Goal: Information Seeking & Learning: Learn about a topic

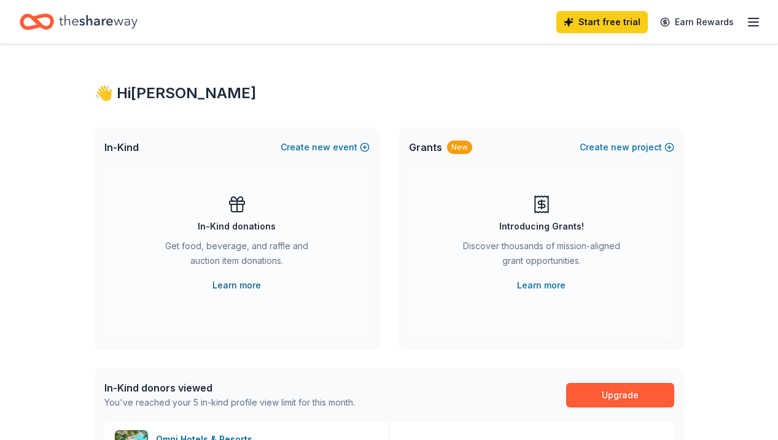
click at [240, 288] on link "Learn more" at bounding box center [237, 285] width 49 height 15
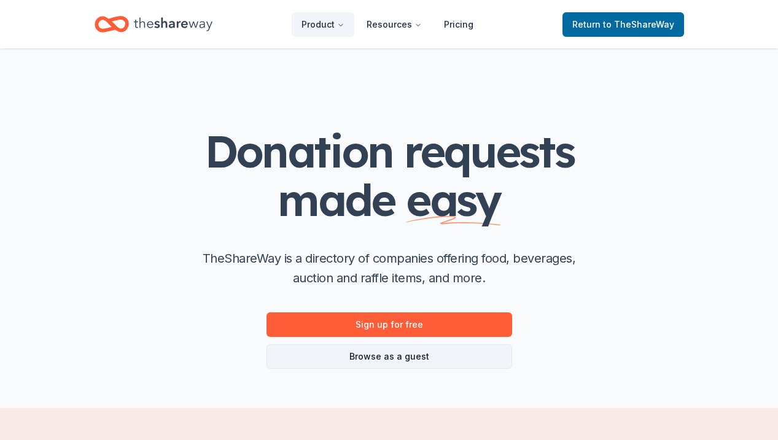
click at [389, 356] on link "Browse as a guest" at bounding box center [390, 357] width 246 height 25
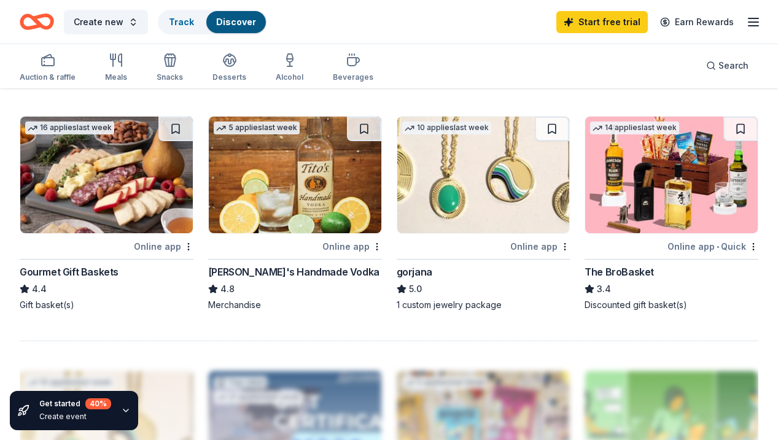
scroll to position [1027, 0]
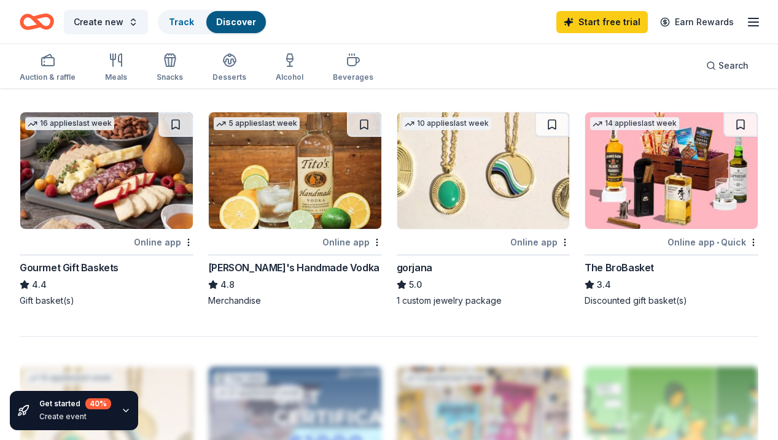
click at [461, 204] on img at bounding box center [483, 170] width 173 height 117
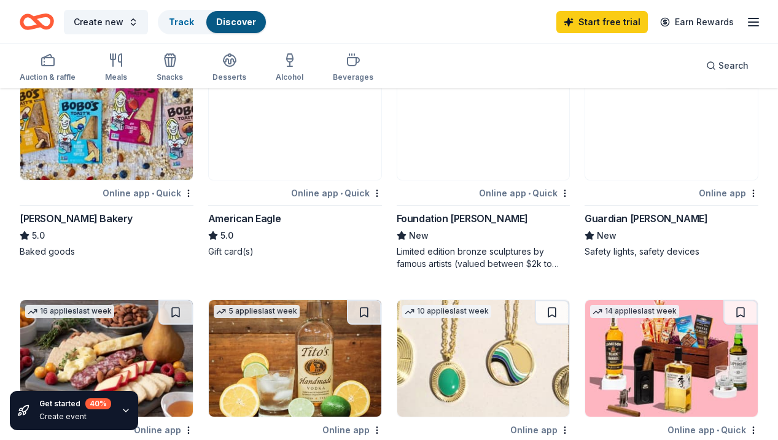
scroll to position [808, 0]
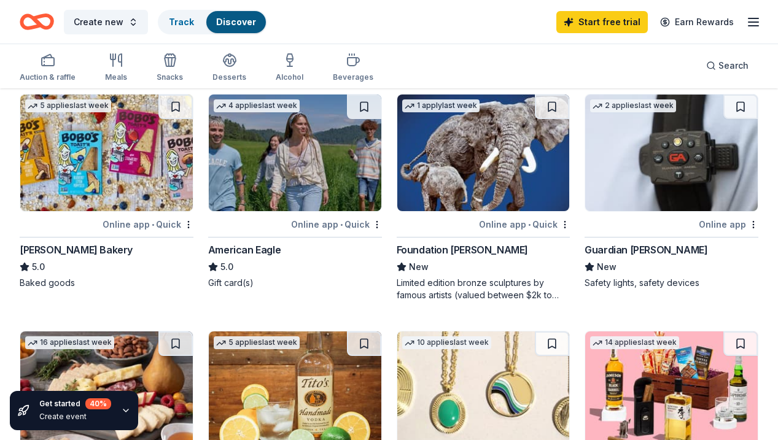
click at [472, 192] on img at bounding box center [483, 153] width 173 height 117
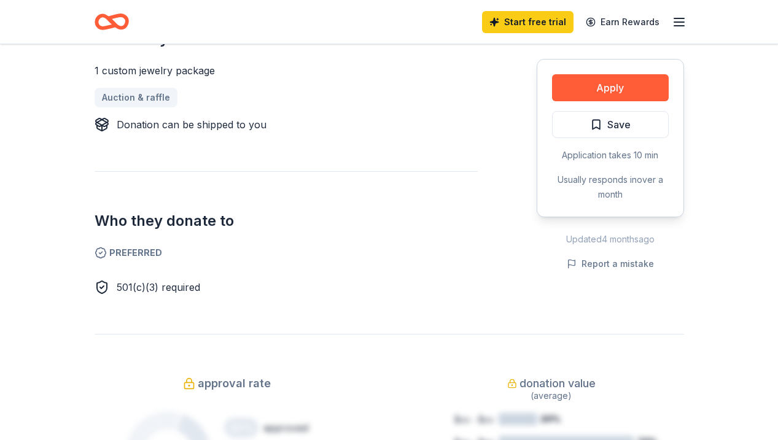
scroll to position [521, 0]
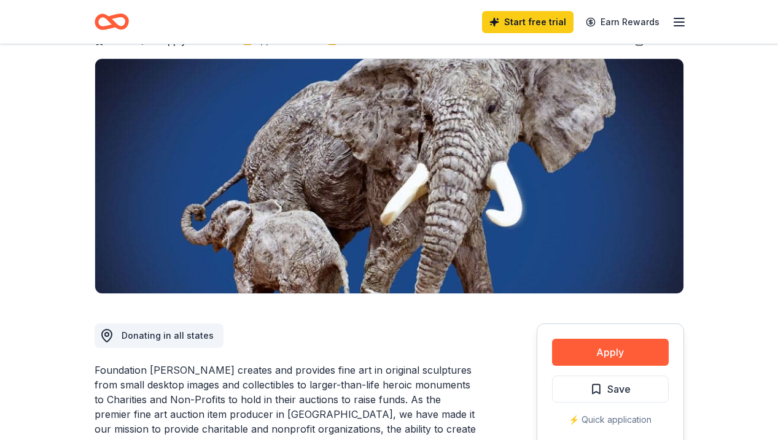
scroll to position [102, 0]
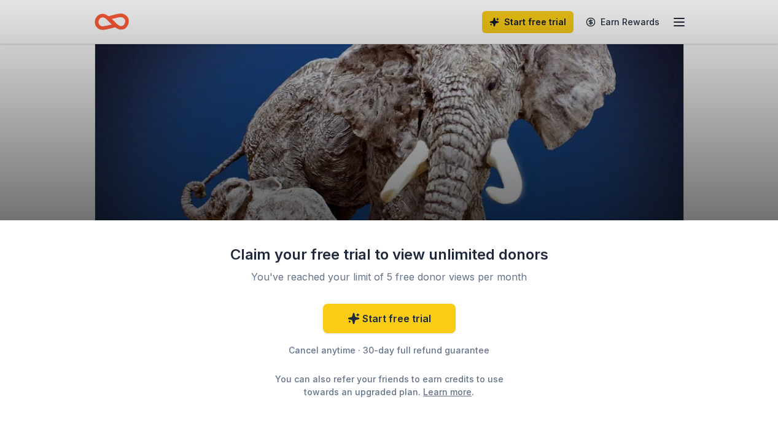
click at [757, 191] on div "Claim your free trial to view unlimited donors You've reached your limit of 5 f…" at bounding box center [389, 220] width 778 height 440
click at [690, 137] on div "Claim your free trial to view unlimited donors You've reached your limit of 5 f…" at bounding box center [389, 220] width 778 height 440
